Goal: Task Accomplishment & Management: Use online tool/utility

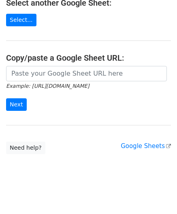
scroll to position [115, 0]
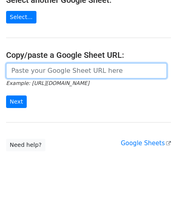
click at [22, 72] on input "url" at bounding box center [86, 70] width 161 height 15
paste input "[URL][DOMAIN_NAME]"
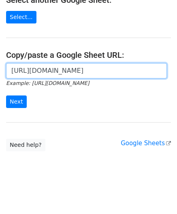
scroll to position [0, 179]
type input "[URL][DOMAIN_NAME]"
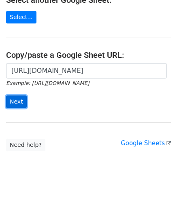
scroll to position [0, 0]
click at [17, 98] on input "Next" at bounding box center [16, 102] width 21 height 13
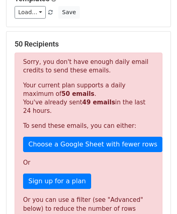
scroll to position [273, 0]
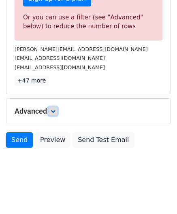
click at [55, 110] on icon at bounding box center [53, 111] width 5 height 5
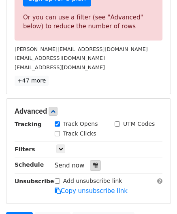
click at [93, 163] on icon at bounding box center [95, 166] width 5 height 6
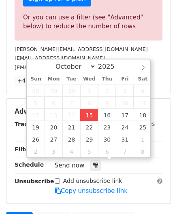
type input "2025-10-15 12:00"
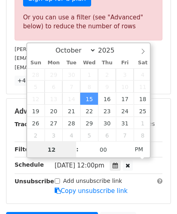
scroll to position [0, 0]
paste input "6"
type input "6"
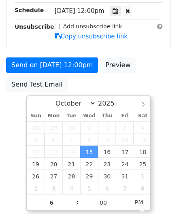
type input "2025-10-15 18:00"
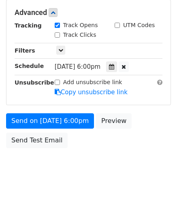
scroll to position [371, 0]
